Goal: Information Seeking & Learning: Check status

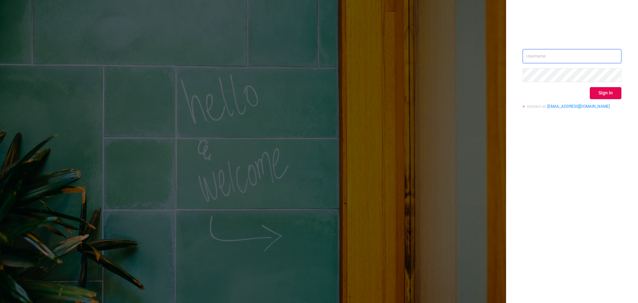
type input "[EMAIL_ADDRESS][DOMAIN_NAME]"
click at [611, 83] on div "[EMAIL_ADDRESS][DOMAIN_NAME] Sign in contact us [EMAIL_ADDRESS][DOMAIN_NAME]" at bounding box center [572, 81] width 99 height 64
click at [613, 89] on button "Sign in" at bounding box center [606, 93] width 32 height 12
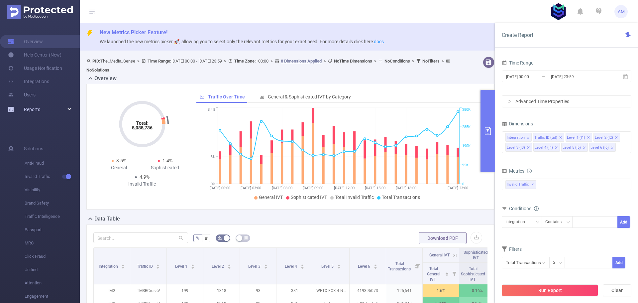
click at [62, 106] on div "Reports" at bounding box center [40, 109] width 80 height 13
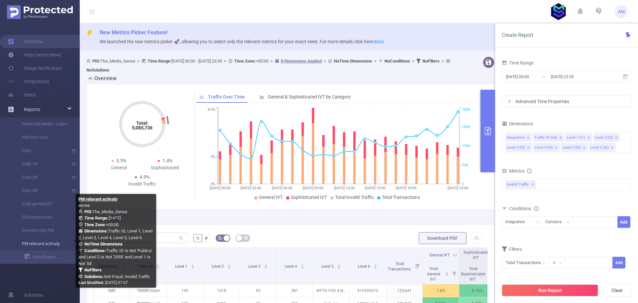
click at [51, 242] on link "PM relavant activaty" at bounding box center [42, 243] width 58 height 13
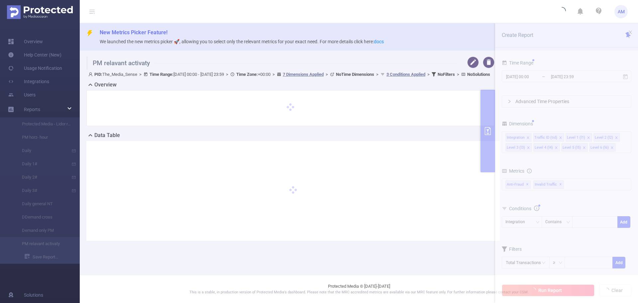
type input "[DATE] 00:00"
type input "[DATE] 23:59"
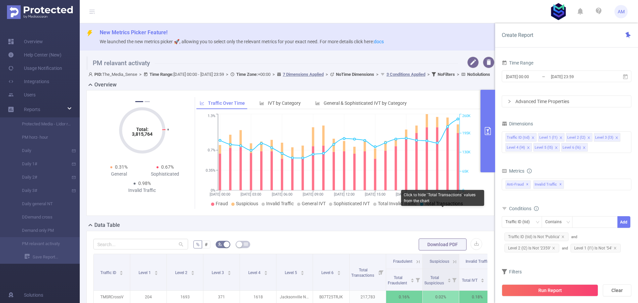
scroll to position [133, 0]
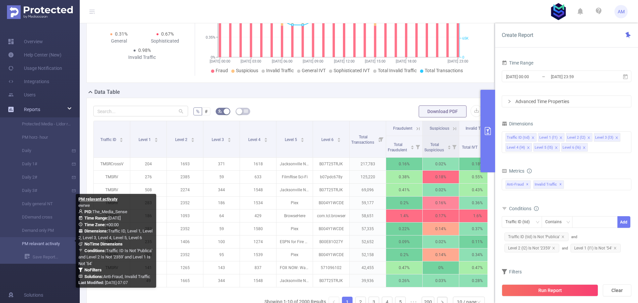
click at [41, 245] on link "PM relavant activaty" at bounding box center [42, 243] width 58 height 13
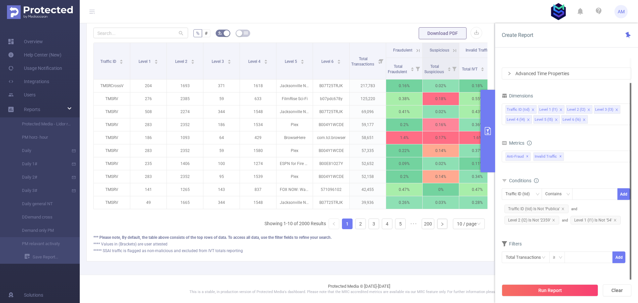
click at [487, 142] on button "primary" at bounding box center [487, 131] width 15 height 82
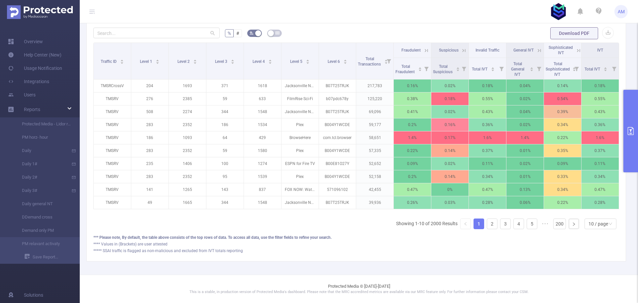
scroll to position [216, 0]
click at [588, 221] on div "10 / page" at bounding box center [598, 224] width 20 height 10
click at [596, 212] on li "50 / page" at bounding box center [595, 216] width 32 height 11
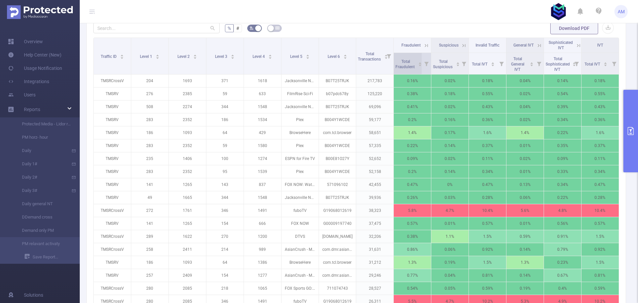
click at [405, 66] on span "Total Fraudulent" at bounding box center [405, 64] width 20 height 10
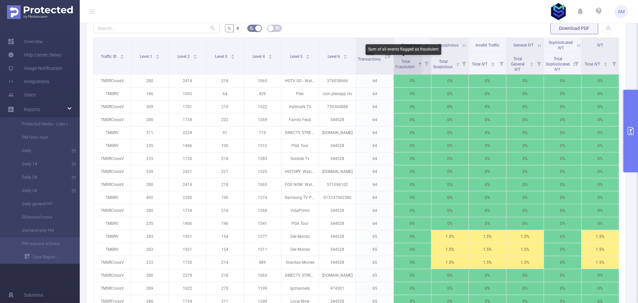
click at [405, 64] on span "Total Fraudulent" at bounding box center [405, 64] width 20 height 10
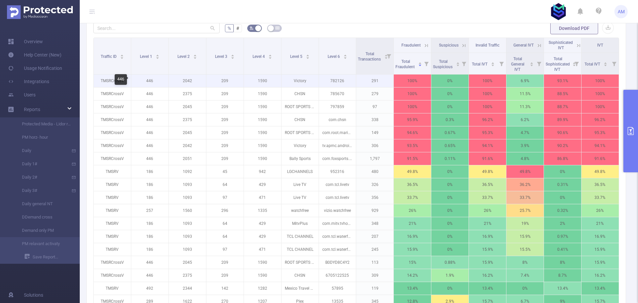
click at [148, 81] on p "446" at bounding box center [149, 80] width 37 height 13
copy p "446"
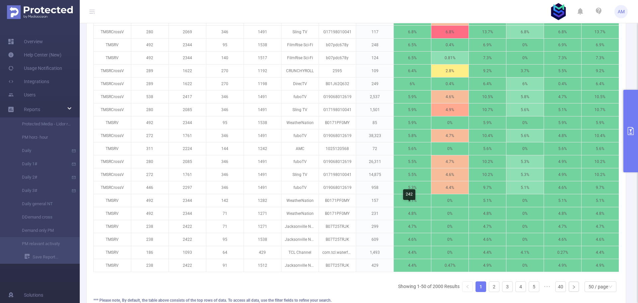
scroll to position [734, 0]
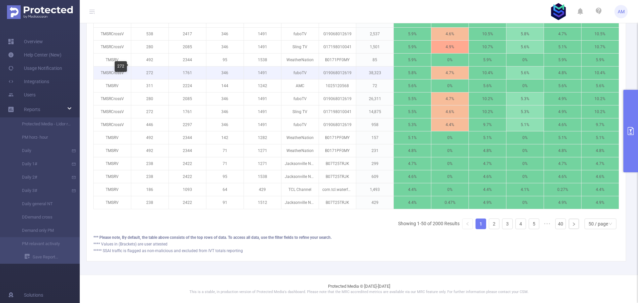
click at [152, 67] on p "272" at bounding box center [149, 72] width 37 height 13
copy p "272"
